Goal: Complete application form

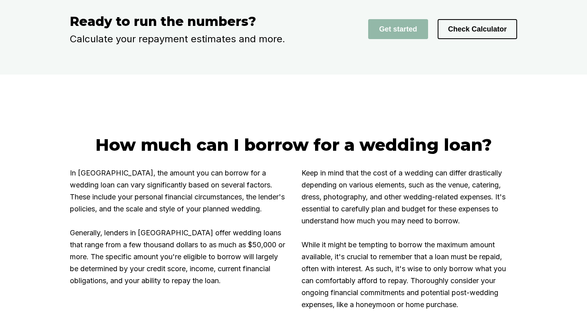
scroll to position [1339, 0]
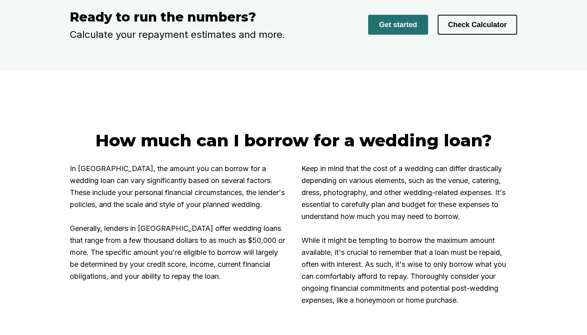
click at [404, 35] on button "Get started" at bounding box center [398, 25] width 60 height 20
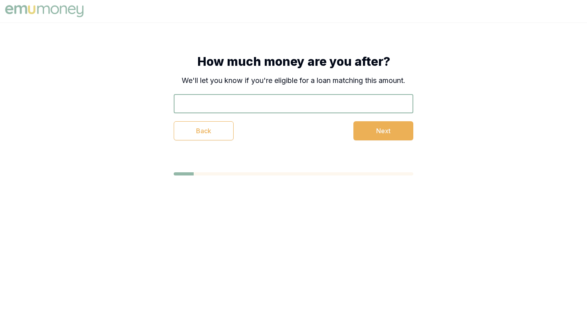
click at [279, 108] on input "text" at bounding box center [294, 103] width 240 height 19
type input "$30,000"
click at [387, 120] on div "$30,000 Back Next" at bounding box center [294, 117] width 240 height 46
click at [392, 126] on button "Next" at bounding box center [383, 130] width 60 height 19
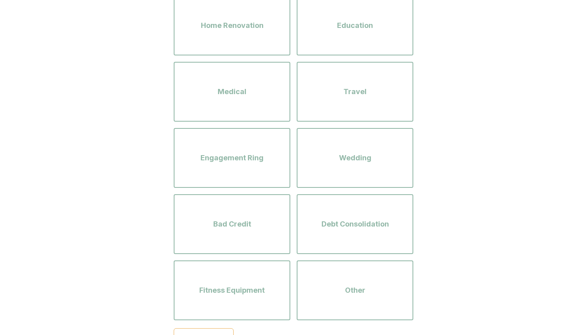
scroll to position [99, 0]
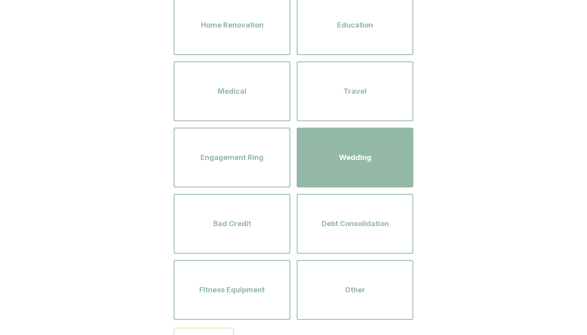
click at [384, 163] on div "Wedding" at bounding box center [355, 158] width 102 height 46
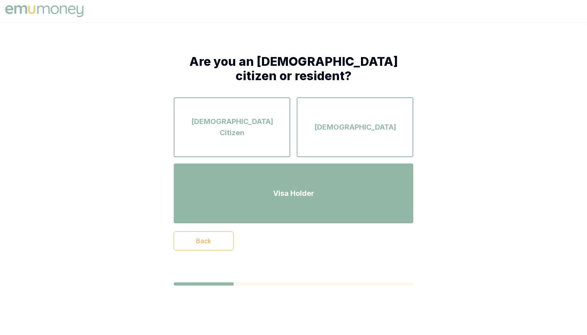
scroll to position [0, 0]
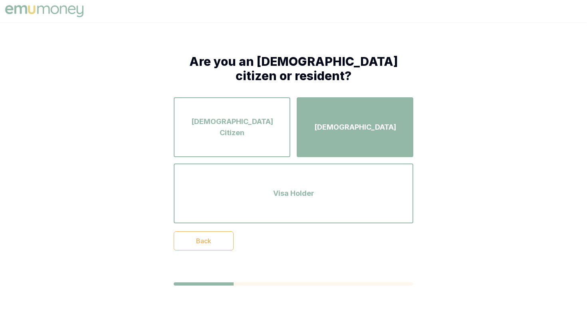
click at [339, 127] on span "[DEMOGRAPHIC_DATA]" at bounding box center [355, 127] width 82 height 11
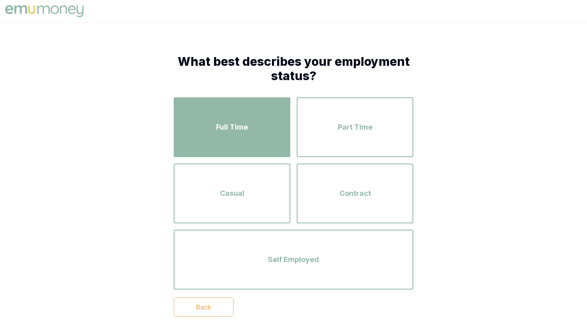
click at [250, 137] on div "Full Time" at bounding box center [232, 128] width 102 height 46
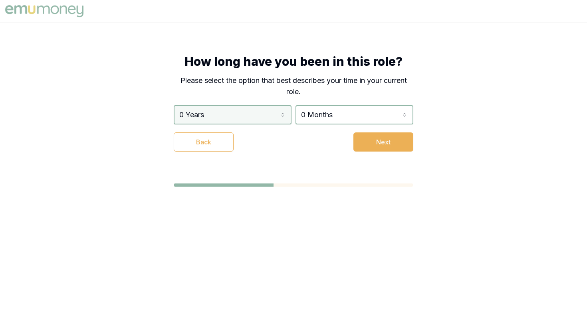
click at [242, 120] on html "How long have you been in this role? Please select the option that best describ…" at bounding box center [293, 167] width 587 height 335
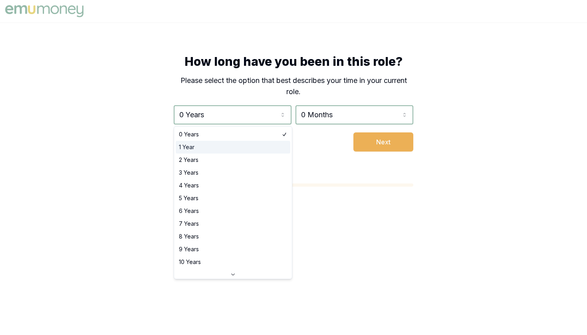
select select "1"
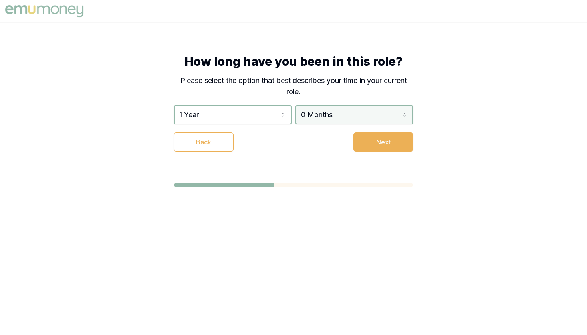
click at [327, 117] on html "How long have you been in this role? Please select the option that best describ…" at bounding box center [293, 167] width 587 height 335
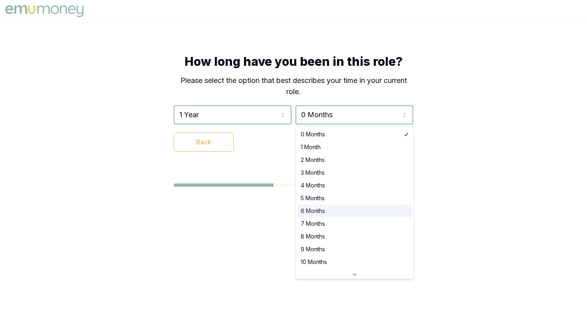
select select "6"
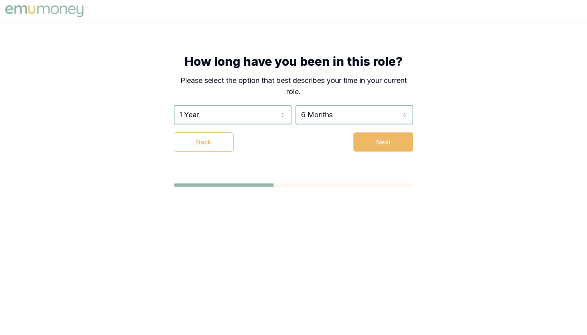
click at [365, 144] on button "Next" at bounding box center [383, 142] width 60 height 19
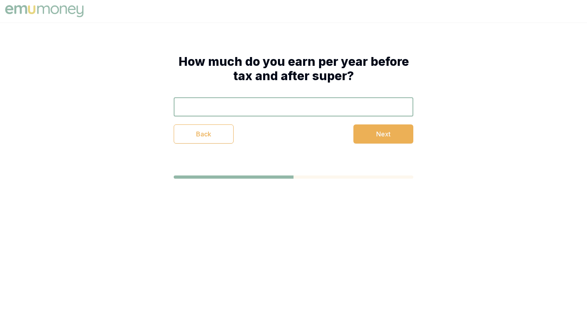
click at [291, 105] on input "text" at bounding box center [294, 106] width 240 height 19
type input "$110,000"
click at [380, 140] on button "Next" at bounding box center [383, 134] width 60 height 19
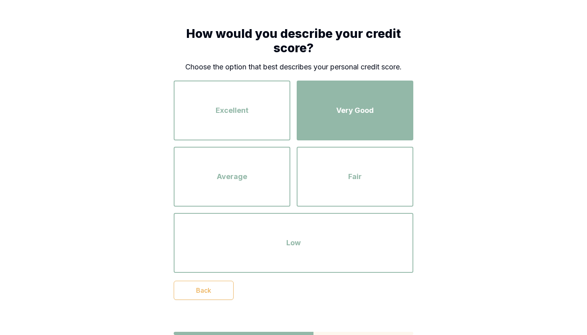
scroll to position [26, 0]
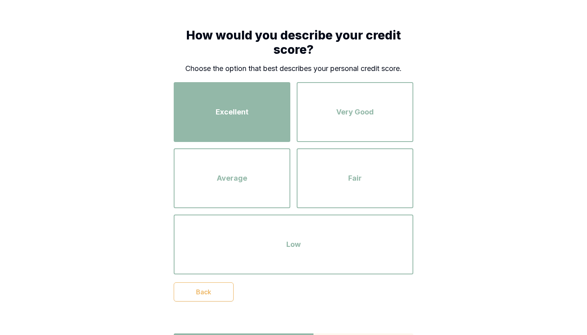
click at [250, 123] on div "Excellent" at bounding box center [232, 112] width 102 height 46
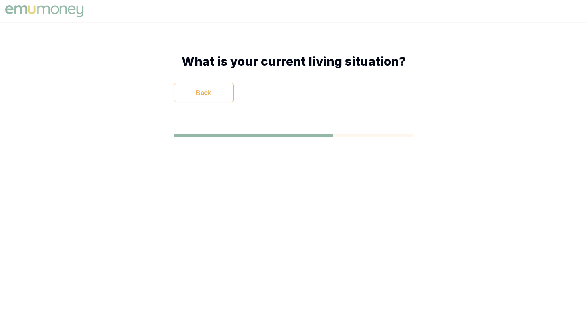
scroll to position [0, 0]
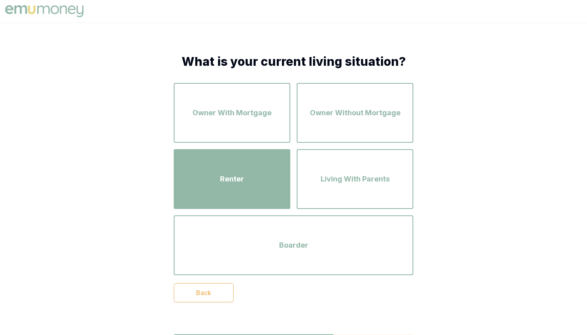
click at [234, 169] on div "Renter" at bounding box center [232, 180] width 102 height 46
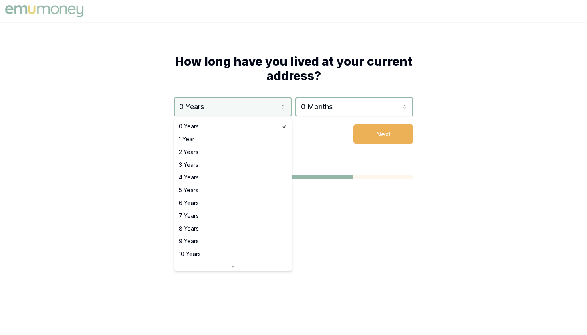
click at [242, 112] on html "How long have you lived at your current address? 0 Years 0 Years 1 Year 2 Years…" at bounding box center [293, 167] width 587 height 335
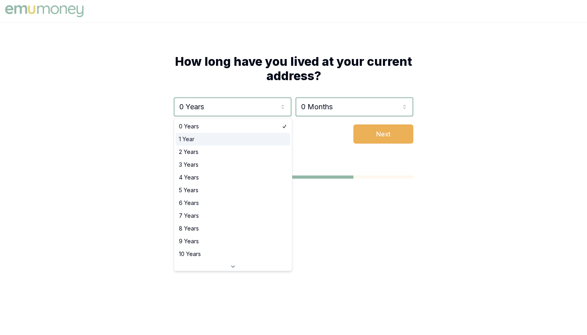
select select "1"
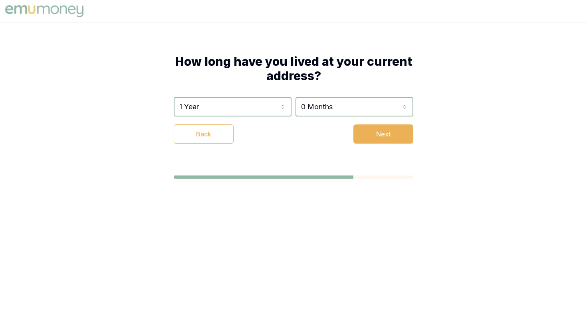
click at [298, 119] on div "1 Year 0 Years 1 Year 2 Years 3 Years 4 Years 5 Years 6 Years 7 Years 8 Years 9…" at bounding box center [294, 120] width 240 height 46
click at [306, 113] on html "How long have you lived at your current address? 1 Year 0 Years 1 Year 2 Years …" at bounding box center [293, 167] width 587 height 335
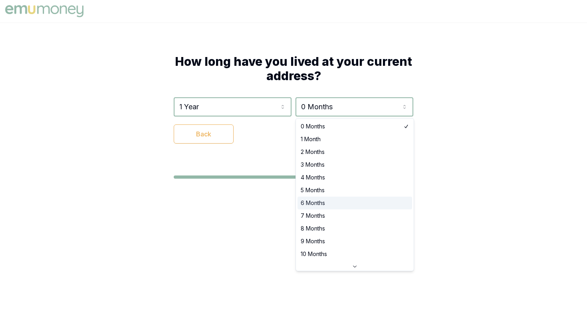
select select "6"
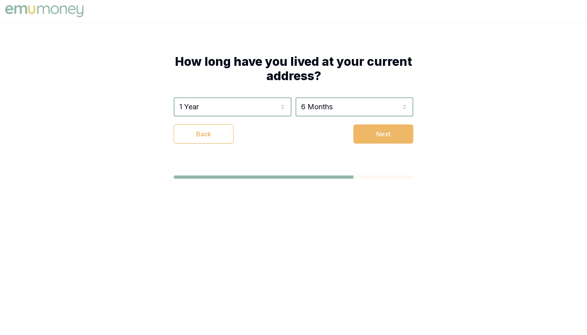
click at [371, 129] on button "Next" at bounding box center [383, 134] width 60 height 19
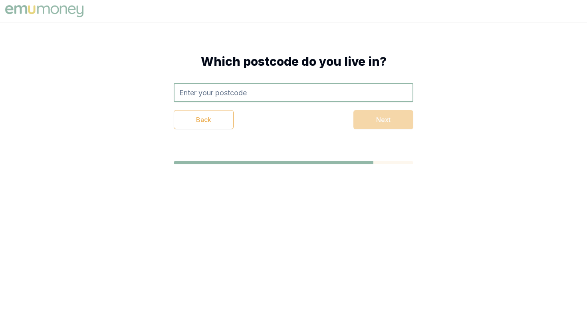
click at [247, 94] on input "text" at bounding box center [294, 92] width 240 height 19
click at [270, 135] on div "Which postcode do you live in? 0870 Back Next" at bounding box center [293, 91] width 303 height 139
click at [314, 98] on input "0870" at bounding box center [294, 92] width 240 height 19
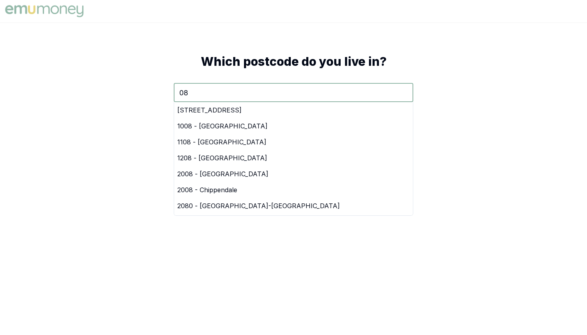
type input "0"
type input "n"
type input "0"
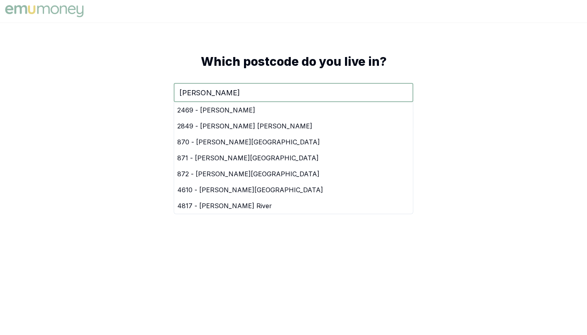
type input "[PERSON_NAME]"
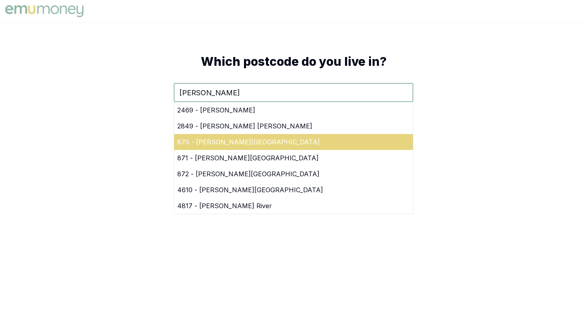
drag, startPoint x: 314, startPoint y: 98, endPoint x: 221, endPoint y: 145, distance: 104.6
click at [221, 145] on div "870 - [PERSON_NAME][GEOGRAPHIC_DATA]" at bounding box center [293, 142] width 239 height 16
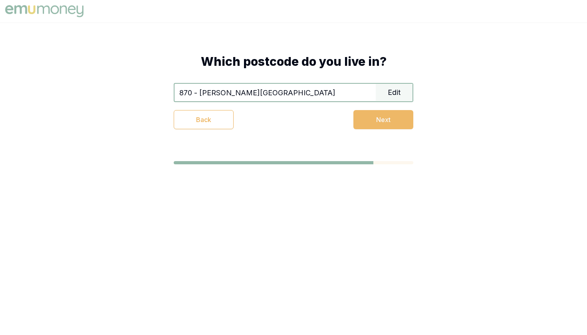
click at [385, 119] on button "Next" at bounding box center [383, 119] width 60 height 19
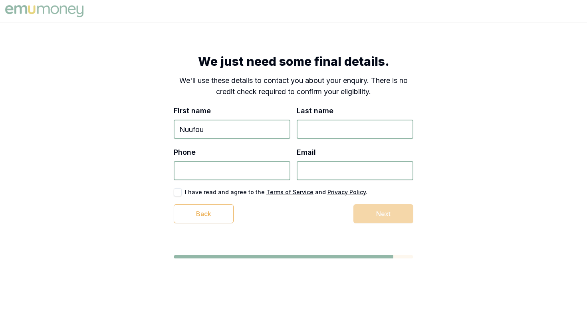
type input "Nuufou"
type input "A"
type input "Sauiluma"
type input "0447 302 714"
type input "[EMAIL_ADDRESS][DOMAIN_NAME]"
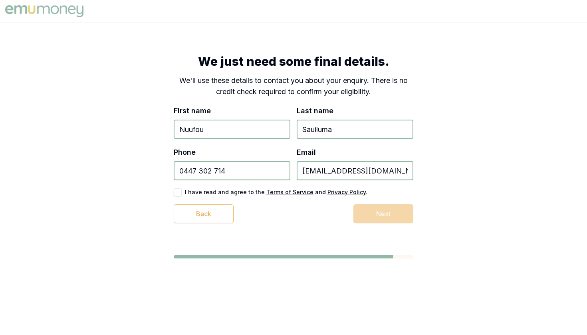
click at [179, 195] on button "button" at bounding box center [178, 192] width 8 height 8
click at [395, 212] on button "Next" at bounding box center [383, 213] width 60 height 19
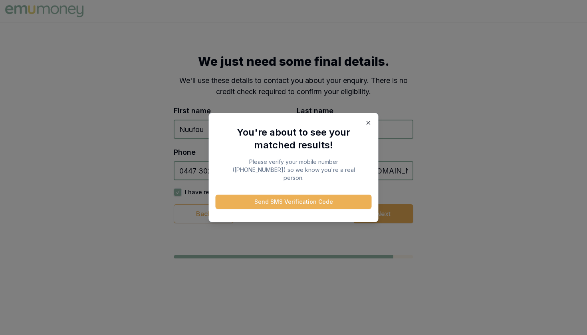
click at [365, 126] on icon "button" at bounding box center [368, 123] width 6 height 6
